Goal: Task Accomplishment & Management: Manage account settings

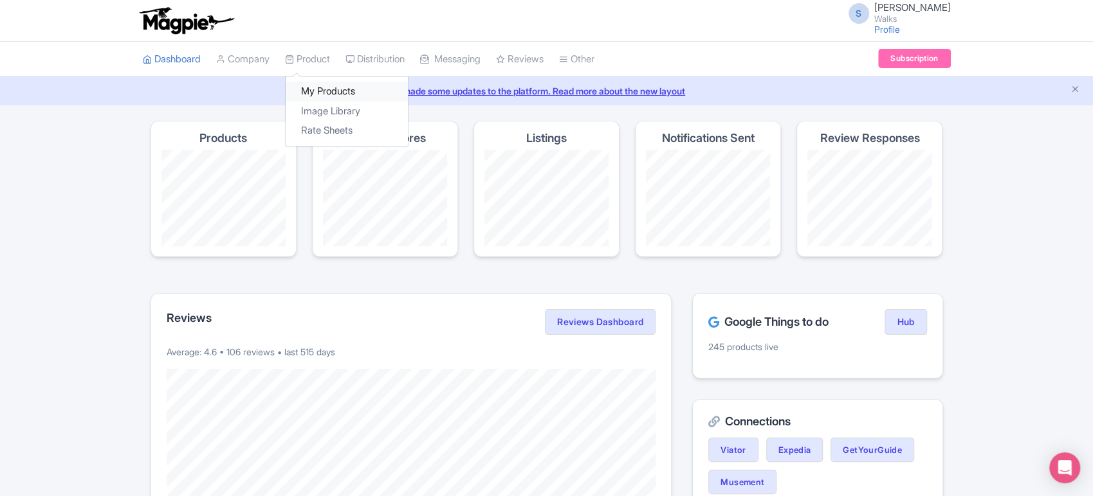
click at [323, 89] on link "My Products" at bounding box center [347, 92] width 122 height 20
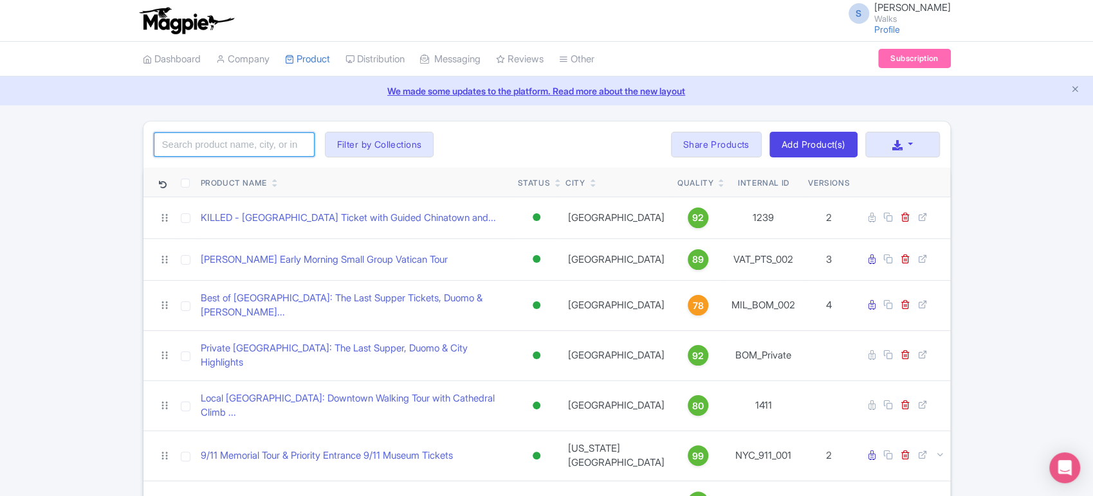
click at [216, 143] on input "search" at bounding box center [234, 144] width 161 height 24
type input "[GEOGRAPHIC_DATA]"
click button "Search" at bounding box center [0, 0] width 0 height 0
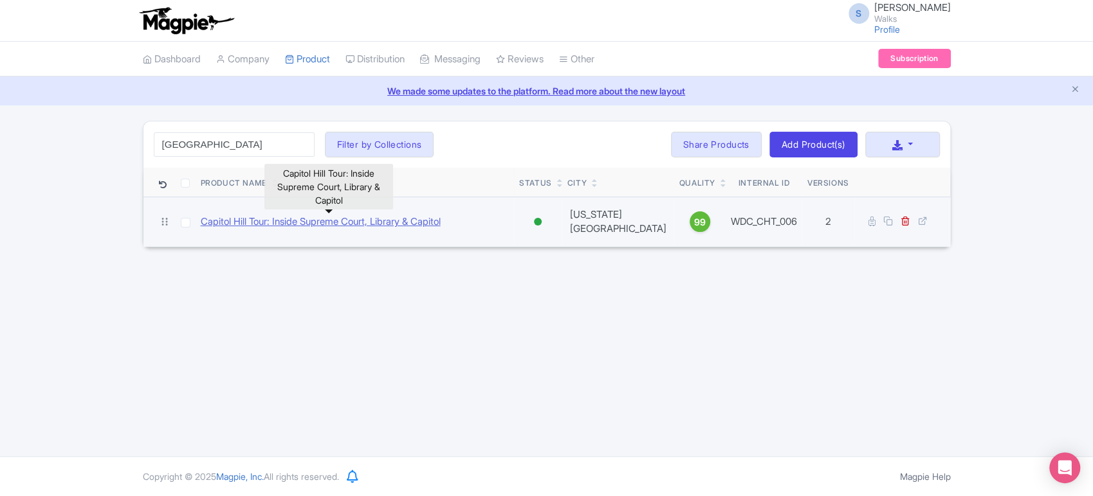
click at [332, 223] on link "Capitol Hill Tour: Inside Supreme Court, Library & Capitol" at bounding box center [321, 222] width 240 height 15
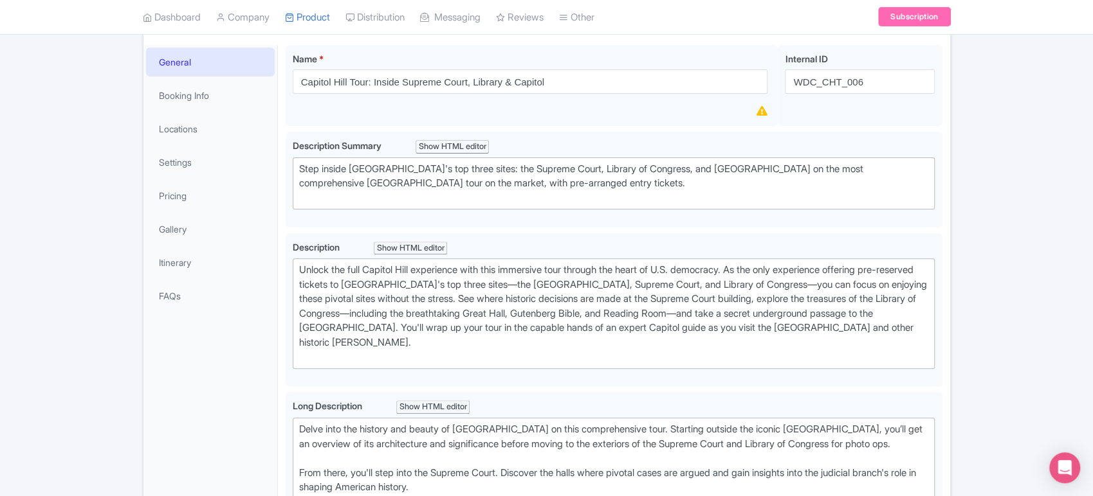
scroll to position [180, 0]
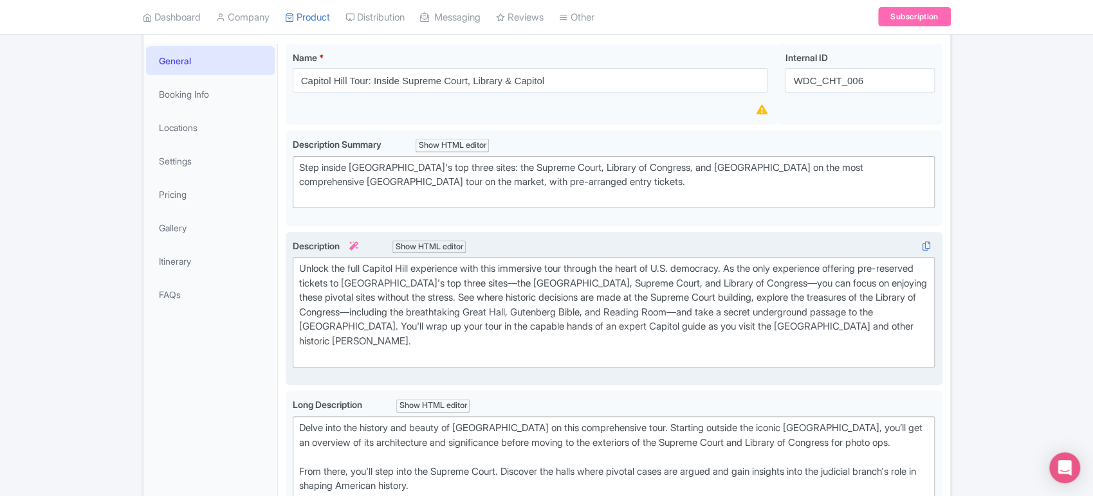
click at [397, 272] on div "Unlock the full Capitol Hill experience with this immersive tour through the he…" at bounding box center [614, 313] width 630 height 102
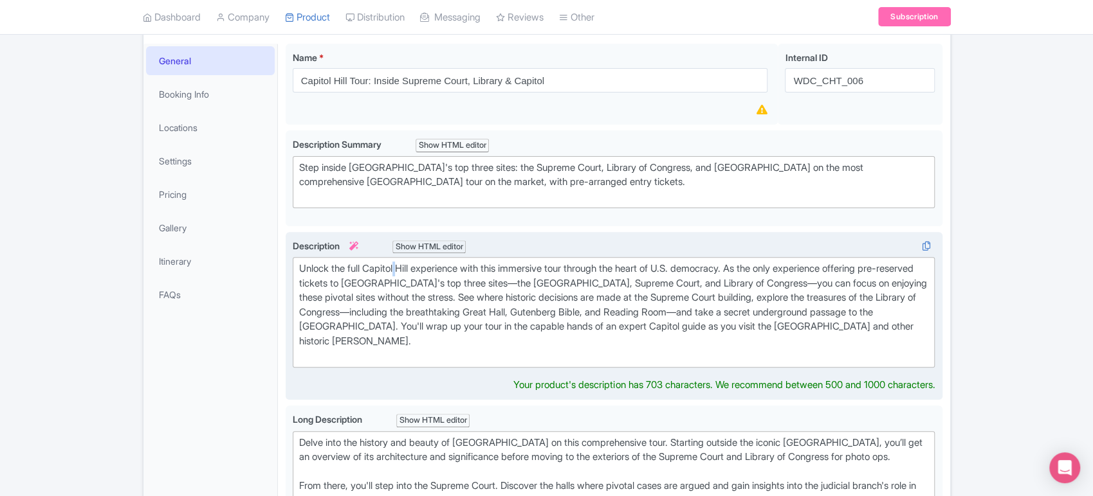
click at [397, 272] on div "Unlock the full Capitol Hill experience with this immersive tour through the he…" at bounding box center [614, 313] width 630 height 102
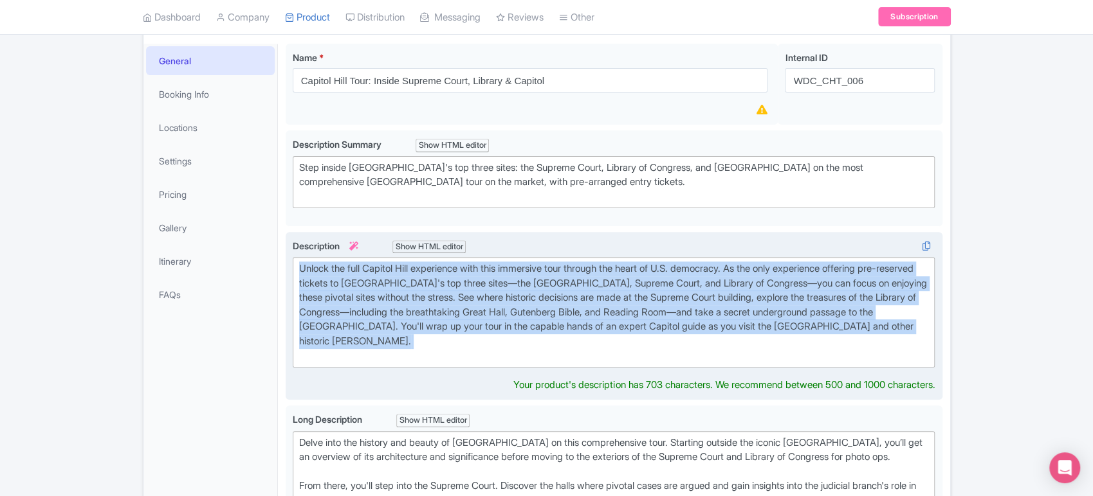
click at [397, 272] on div "Unlock the full Capitol Hill experience with this immersive tour through the he…" at bounding box center [614, 313] width 630 height 102
type trix-editor "<div>Unlock the full Capitol Hill experience with this immersive tour through t…"
copy div "Unlock the full Capitol Hill experience with this immersive tour through the he…"
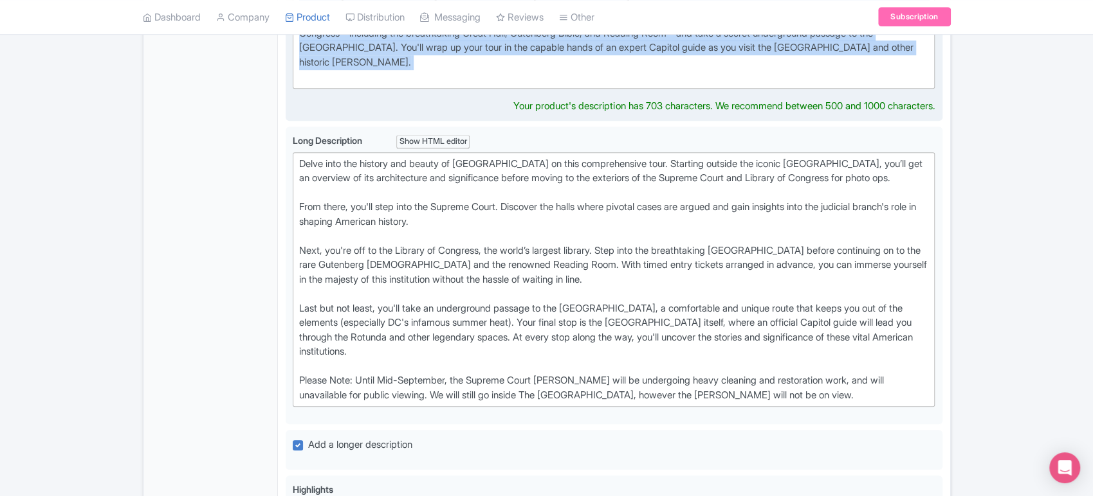
scroll to position [460, 0]
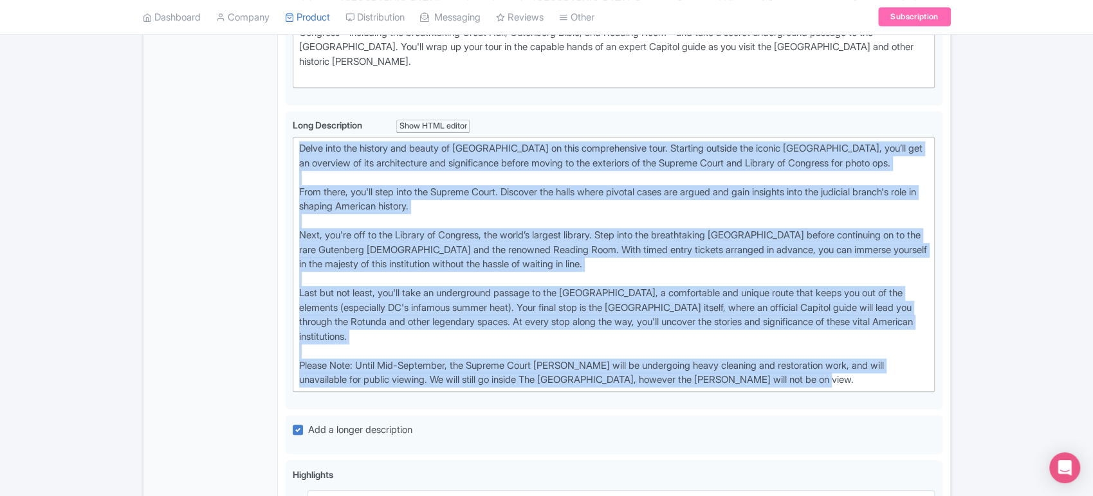
drag, startPoint x: 864, startPoint y: 388, endPoint x: 251, endPoint y: 127, distance: 665.9
click at [251, 127] on div "General Booking Info Locations Settings Pricing Gallery Itinerary FAQs Capitol …" at bounding box center [546, 327] width 806 height 1143
type trix-editor "<lor>Ipsum dolo sit ametcon adi elitse do Eiusmod Temp in utla etdoloremagna al…"
copy div "Lorem ipsu dol sitamet con adipis el Seddoei Temp in utla etdoloremagna aliq. E…"
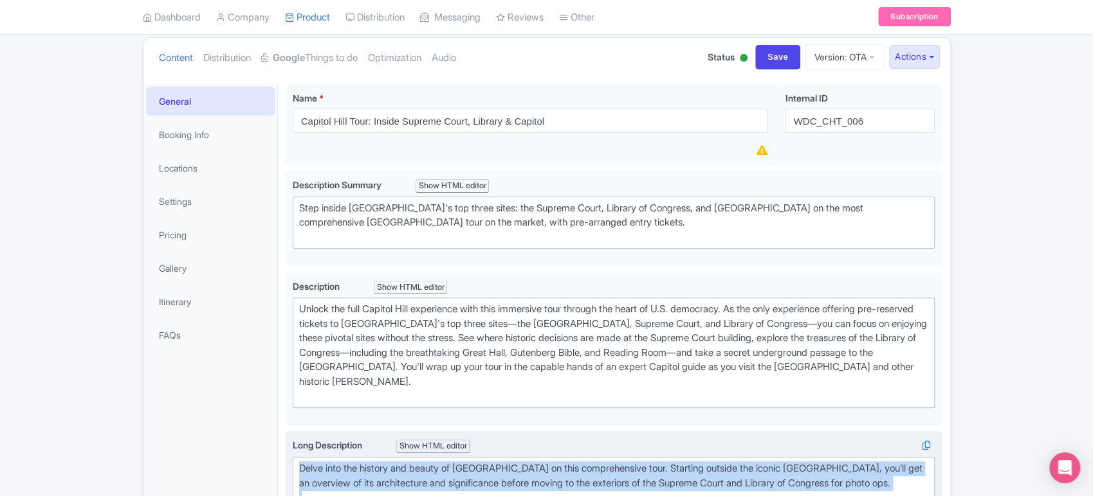
scroll to position [0, 0]
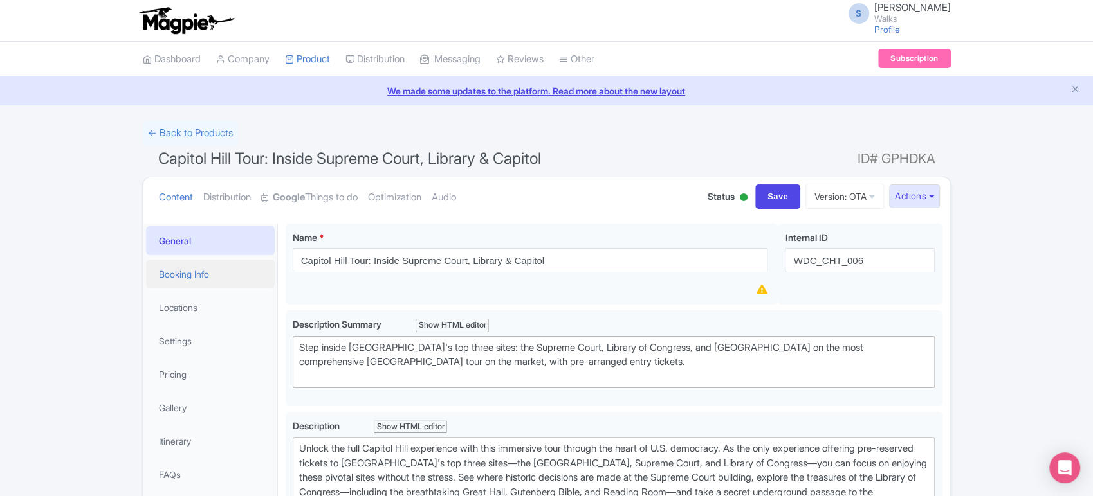
click at [224, 282] on link "Booking Info" at bounding box center [210, 274] width 129 height 29
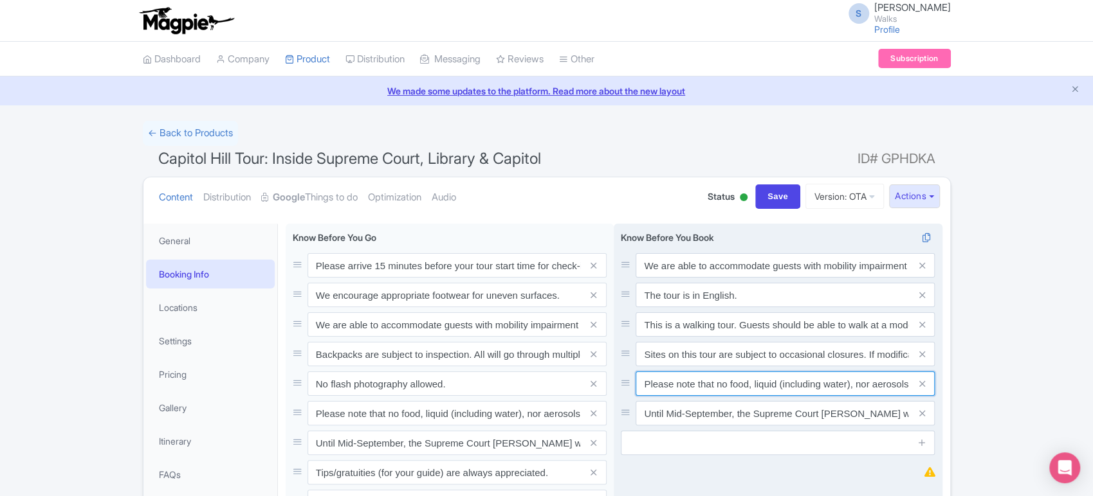
click at [709, 278] on input "Please note that no food, liquid (including water), nor aerosols will be allowe…" at bounding box center [784, 265] width 299 height 24
